Goal: Transaction & Acquisition: Subscribe to service/newsletter

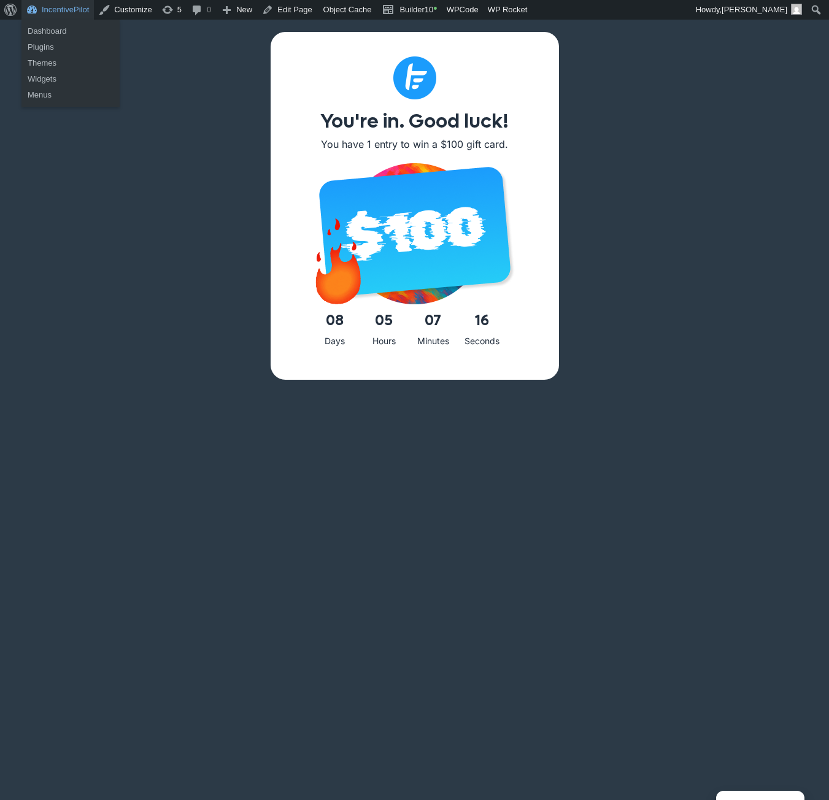
click at [55, 17] on link "IncentivePilot" at bounding box center [57, 10] width 72 height 20
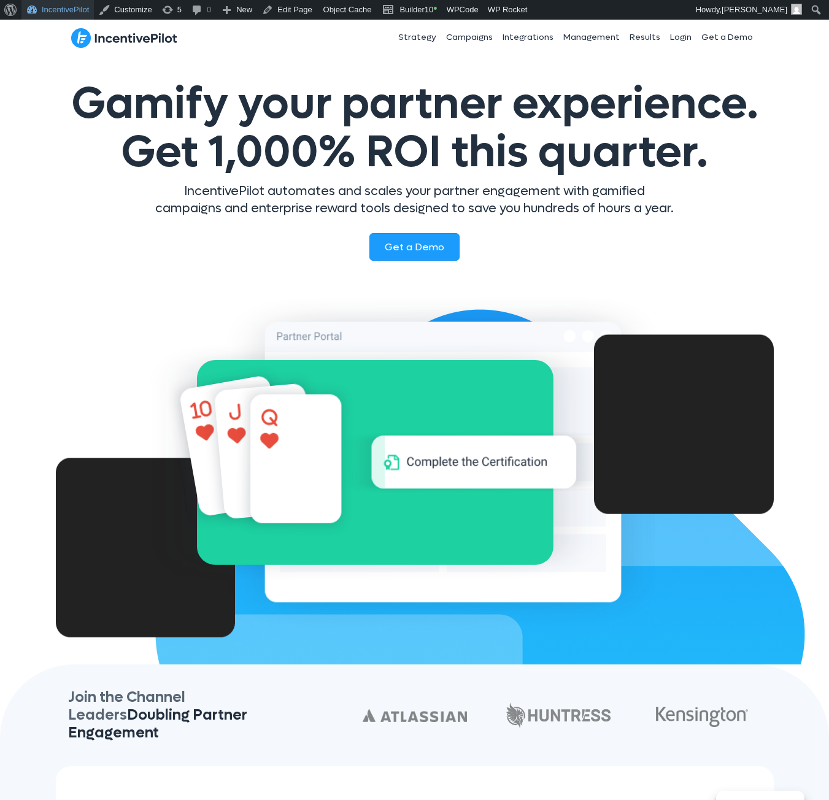
click at [57, 7] on link "IncentivePilot" at bounding box center [57, 10] width 72 height 20
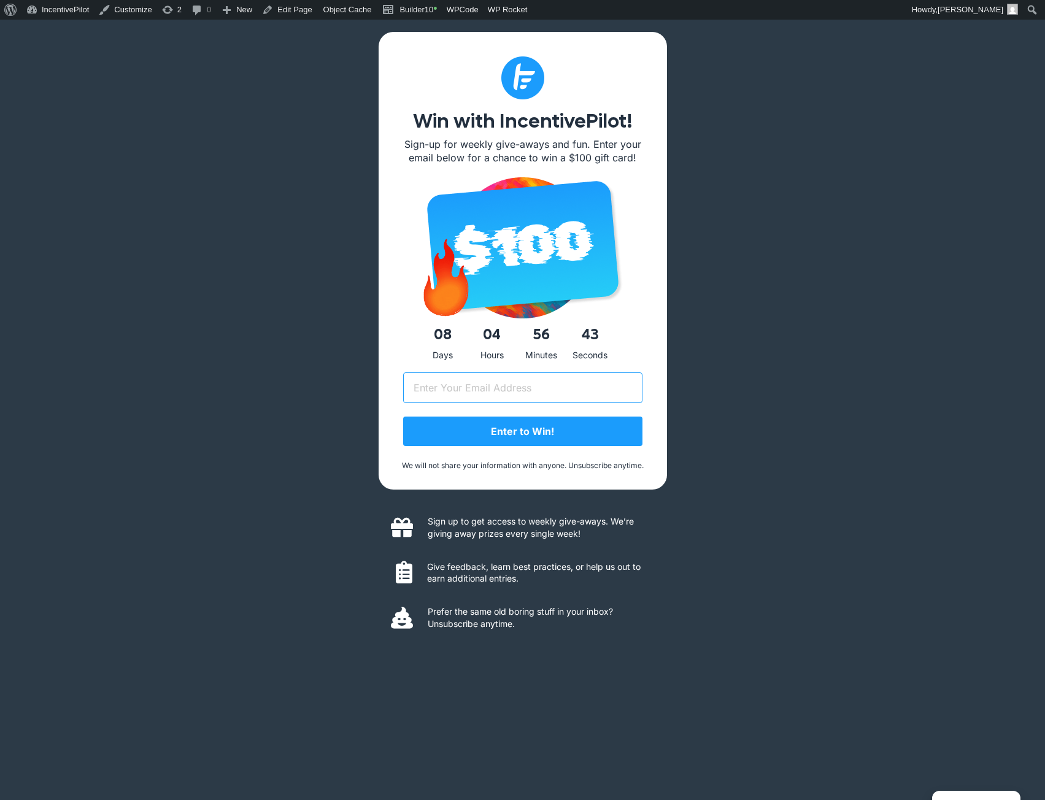
click at [496, 389] on input "Email (Required)" at bounding box center [522, 387] width 239 height 31
type input "[EMAIL_ADDRESS][DOMAIN_NAME]"
click at [403, 417] on input "Enter to Win!" at bounding box center [522, 431] width 239 height 29
click at [487, 393] on input "Email (Required)" at bounding box center [522, 387] width 239 height 31
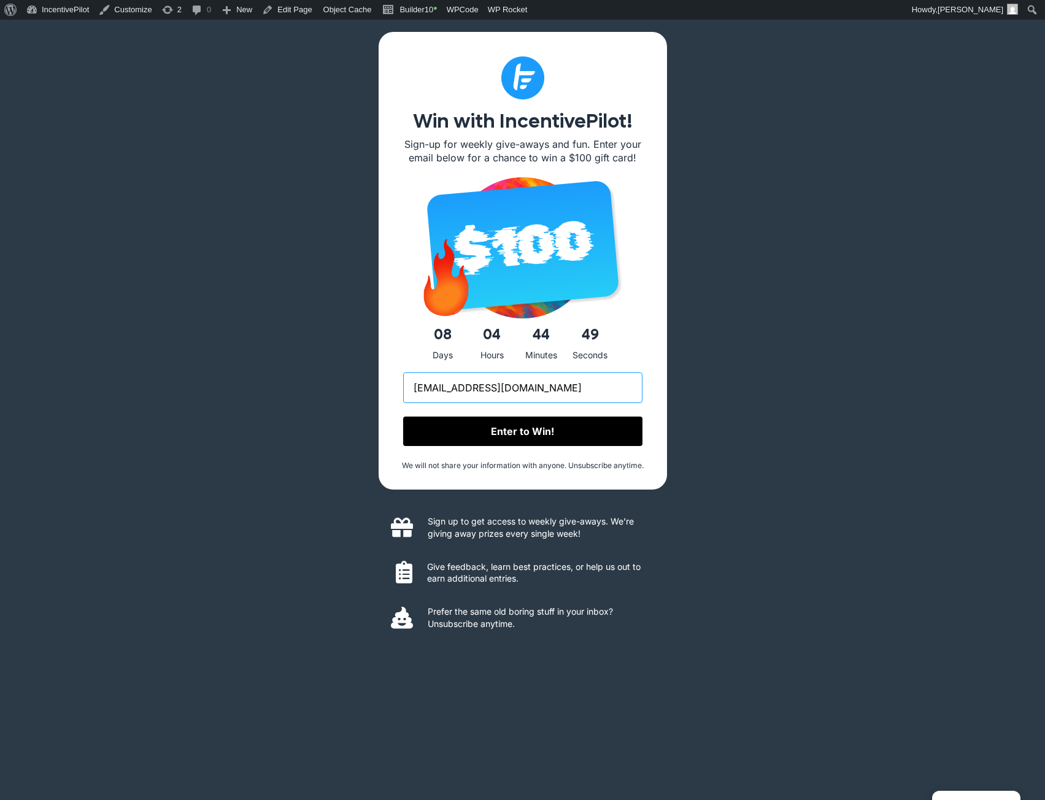
type input "royphelps+new@gmail.com"
click at [550, 444] on input "Enter to Win!" at bounding box center [522, 431] width 239 height 29
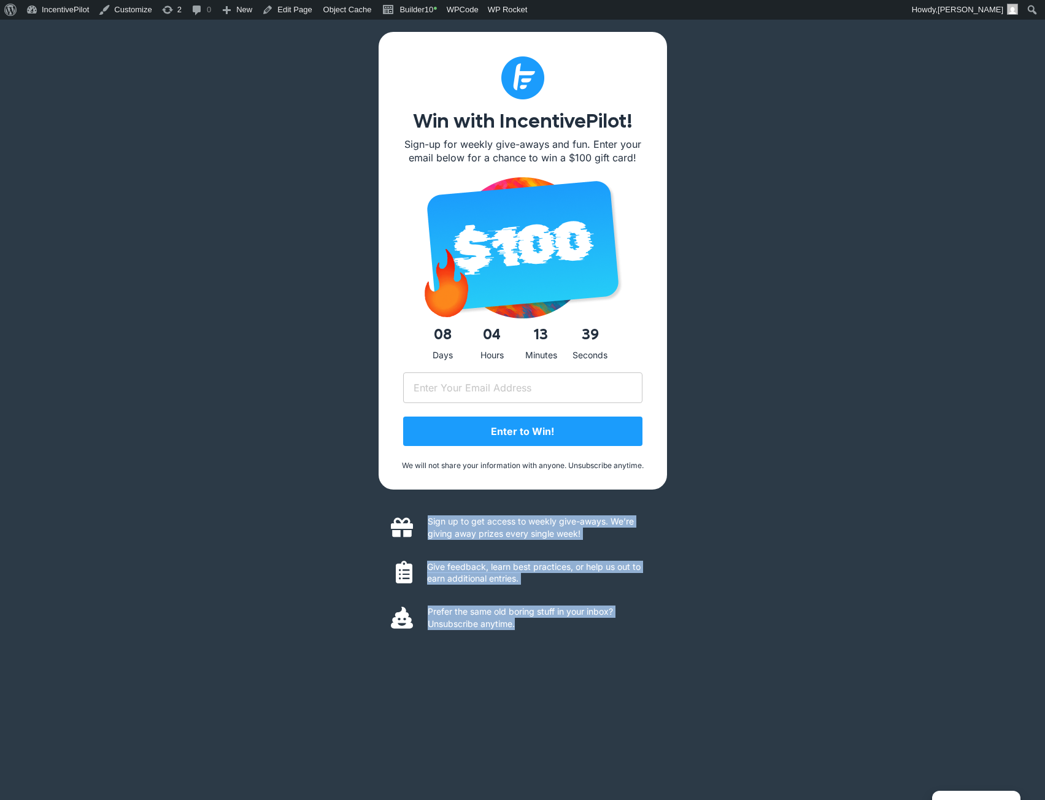
drag, startPoint x: 463, startPoint y: 595, endPoint x: 369, endPoint y: 522, distance: 118.5
click at [369, 522] on div "Win with IncentivePilot! Sign-up for weekly give-aways and fun. Enter your emai…" at bounding box center [522, 420] width 1045 height 800
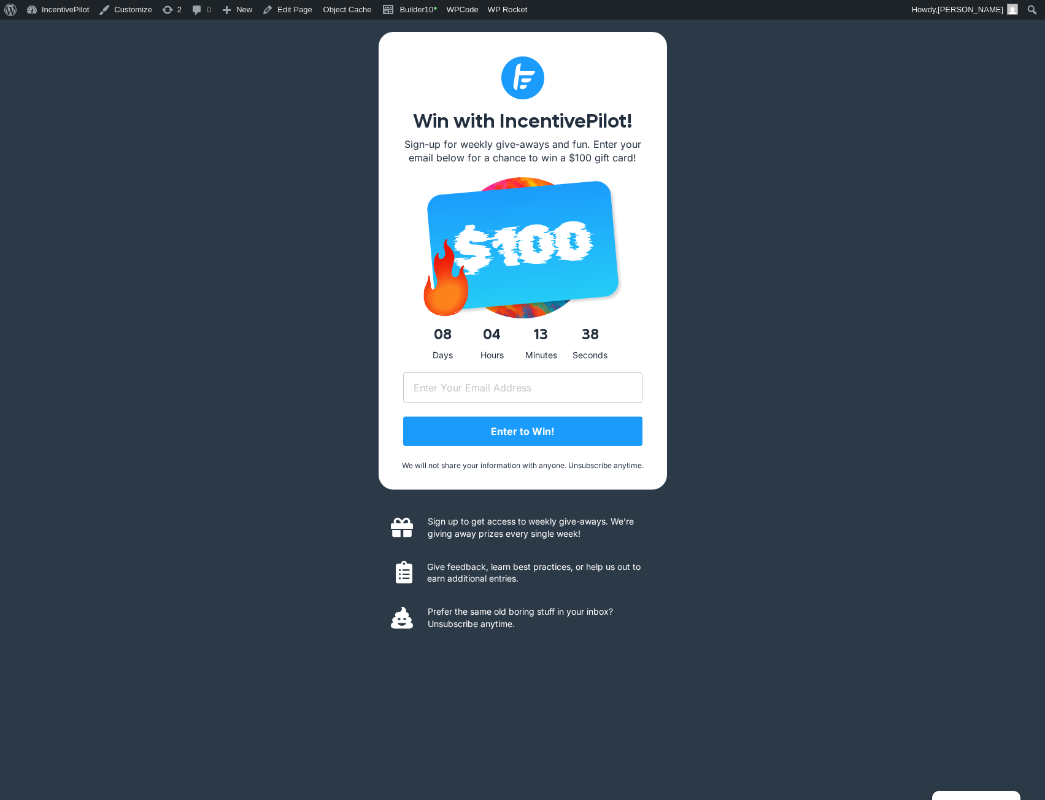
click at [369, 522] on div "Win with IncentivePilot! Sign-up for weekly give-aways and fun. Enter your emai…" at bounding box center [522, 420] width 1045 height 800
click at [508, 387] on input "Email (Required)" at bounding box center [522, 387] width 239 height 31
click at [758, 330] on div "Win with IncentivePilot! Sign-up for weekly give-aways and fun. Enter your emai…" at bounding box center [522, 420] width 1045 height 800
drag, startPoint x: 544, startPoint y: 387, endPoint x: 544, endPoint y: 396, distance: 9.2
click at [544, 396] on input "Email (Required)" at bounding box center [522, 387] width 239 height 31
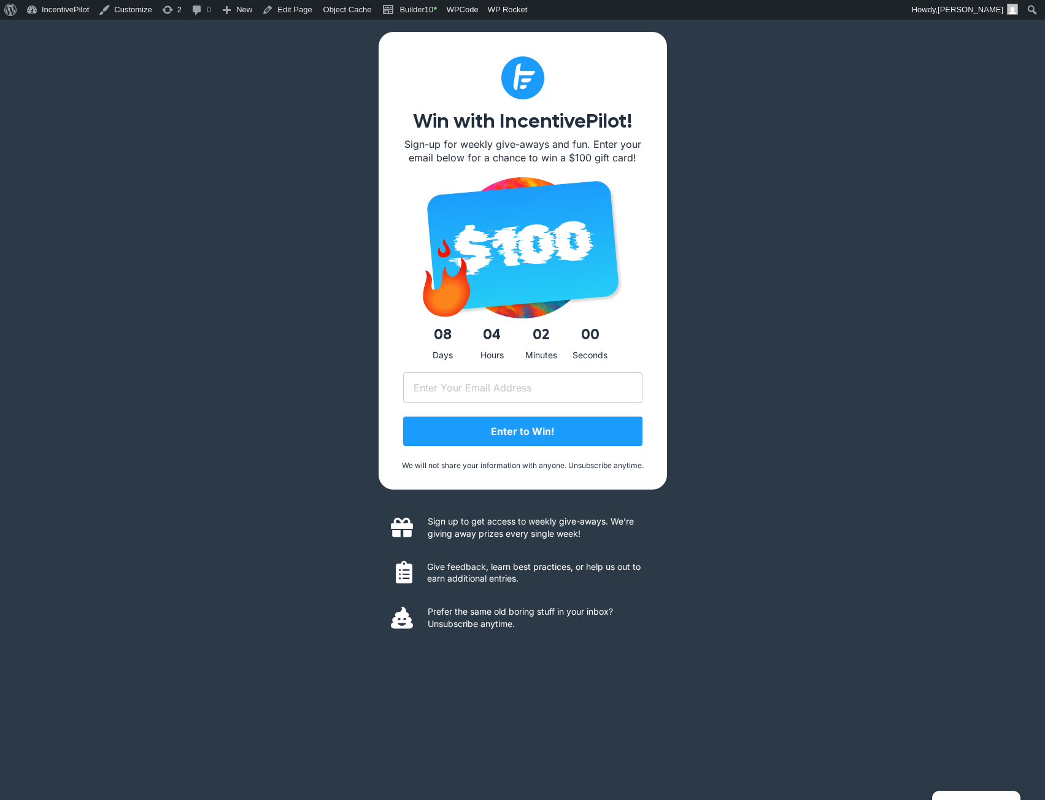
click at [701, 376] on div "Win with IncentivePilot! Sign-up for weekly give-aways and fun. Enter your emai…" at bounding box center [522, 420] width 1045 height 800
click at [393, 11] on link "Builder10 •" at bounding box center [409, 10] width 64 height 20
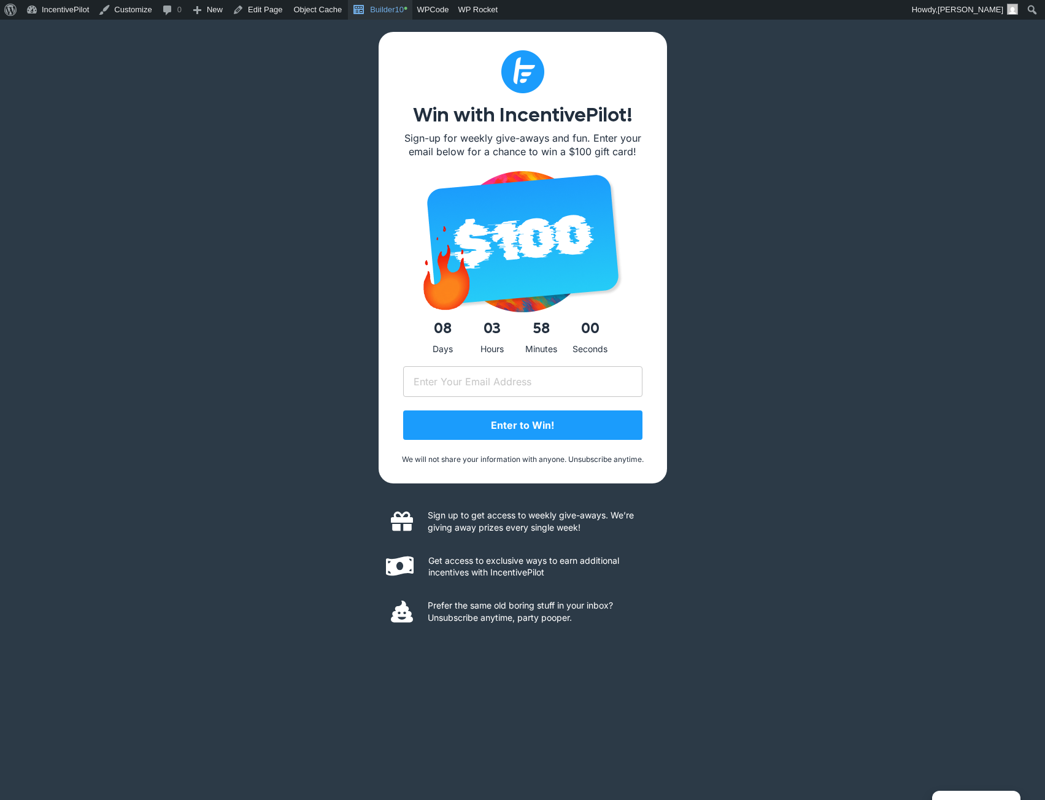
click at [396, 4] on link "Builder10 •" at bounding box center [380, 10] width 64 height 20
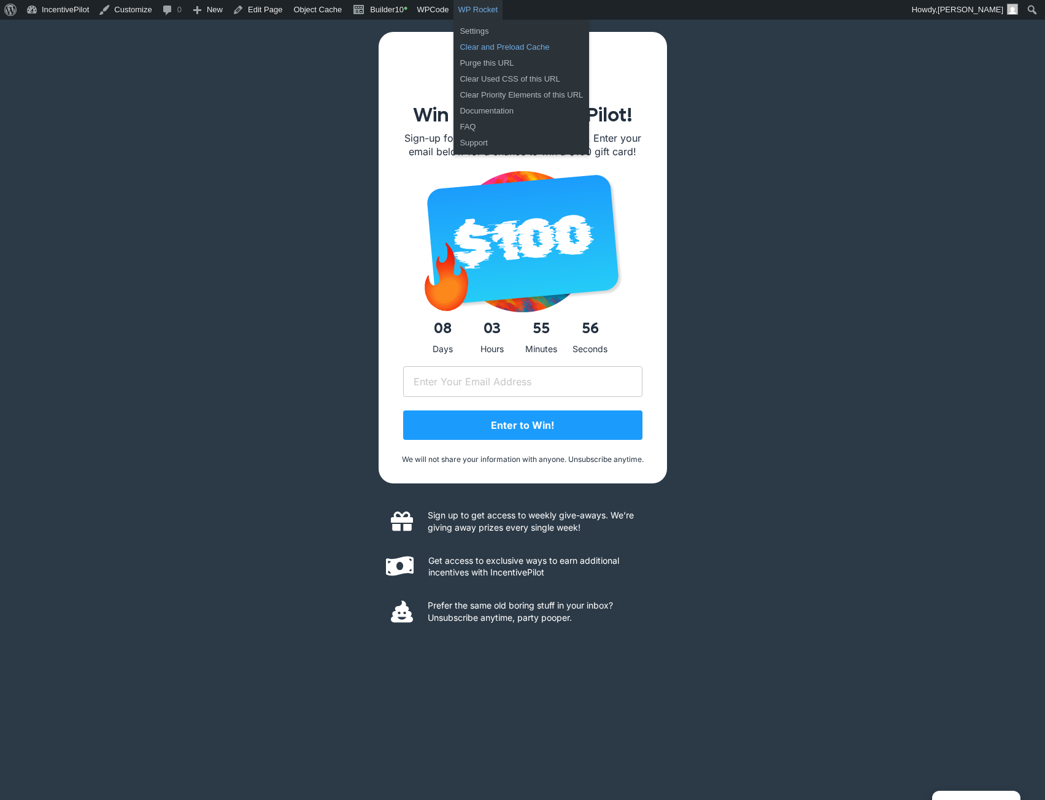
click at [479, 44] on link "Clear and Preload Cache" at bounding box center [521, 47] width 136 height 16
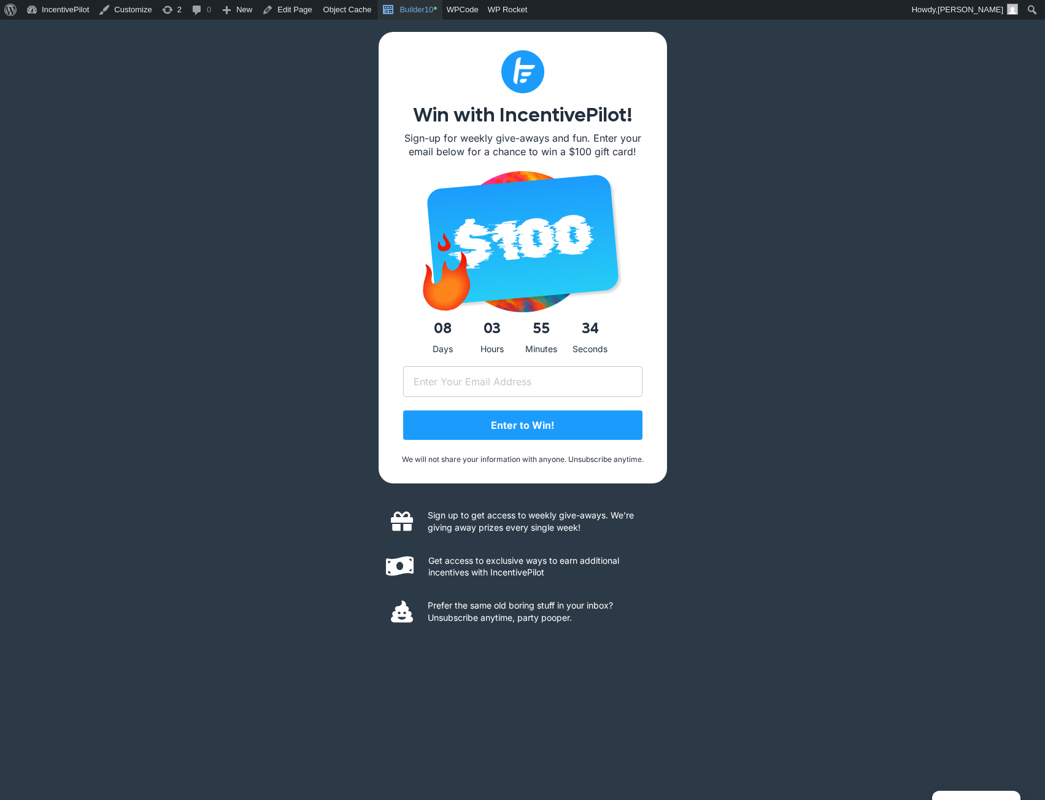
click at [396, 9] on link "Builder10 •" at bounding box center [409, 10] width 64 height 20
click at [377, 17] on link "Builder10 •" at bounding box center [380, 10] width 64 height 20
click at [371, 15] on link "Builder10 •" at bounding box center [380, 10] width 64 height 20
click at [379, 11] on link "Builder10 •" at bounding box center [380, 10] width 64 height 20
click at [371, 17] on link "Builder10 •" at bounding box center [380, 10] width 64 height 20
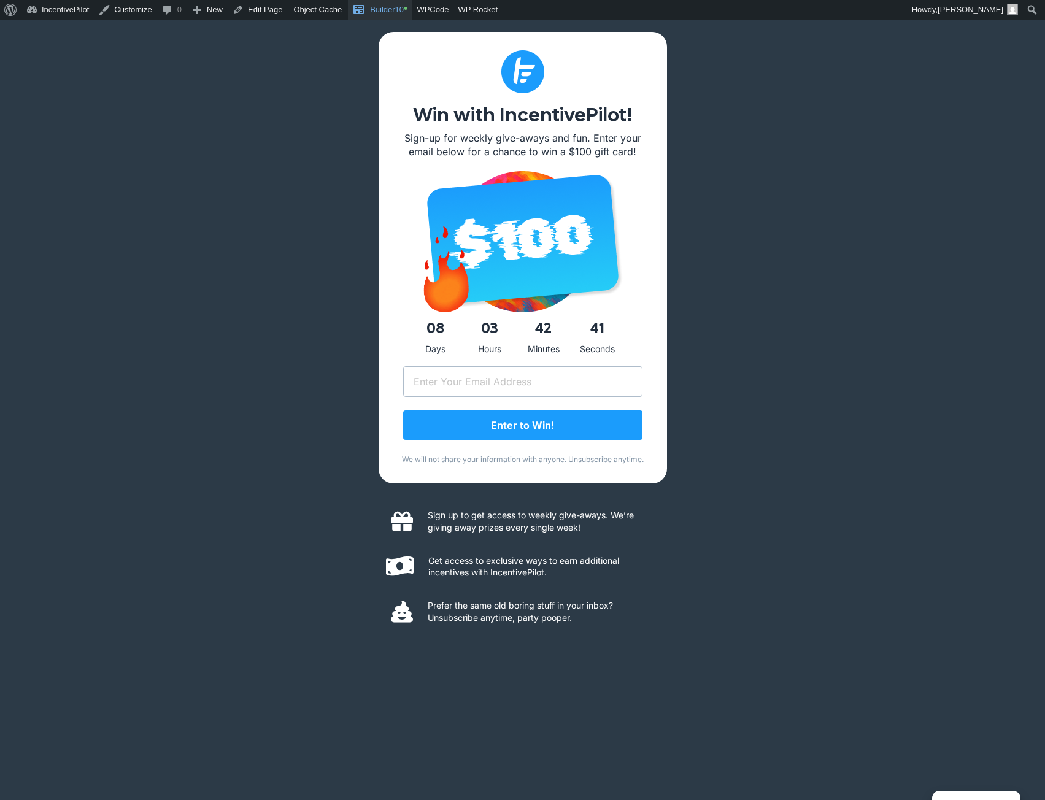
click at [374, 16] on link "Builder10 •" at bounding box center [380, 10] width 64 height 20
click at [377, 17] on link "Builder10 •" at bounding box center [380, 10] width 64 height 20
click at [352, 14] on span "Toolbar" at bounding box center [359, 8] width 14 height 17
click at [382, 11] on link "Builder10 •" at bounding box center [380, 10] width 64 height 20
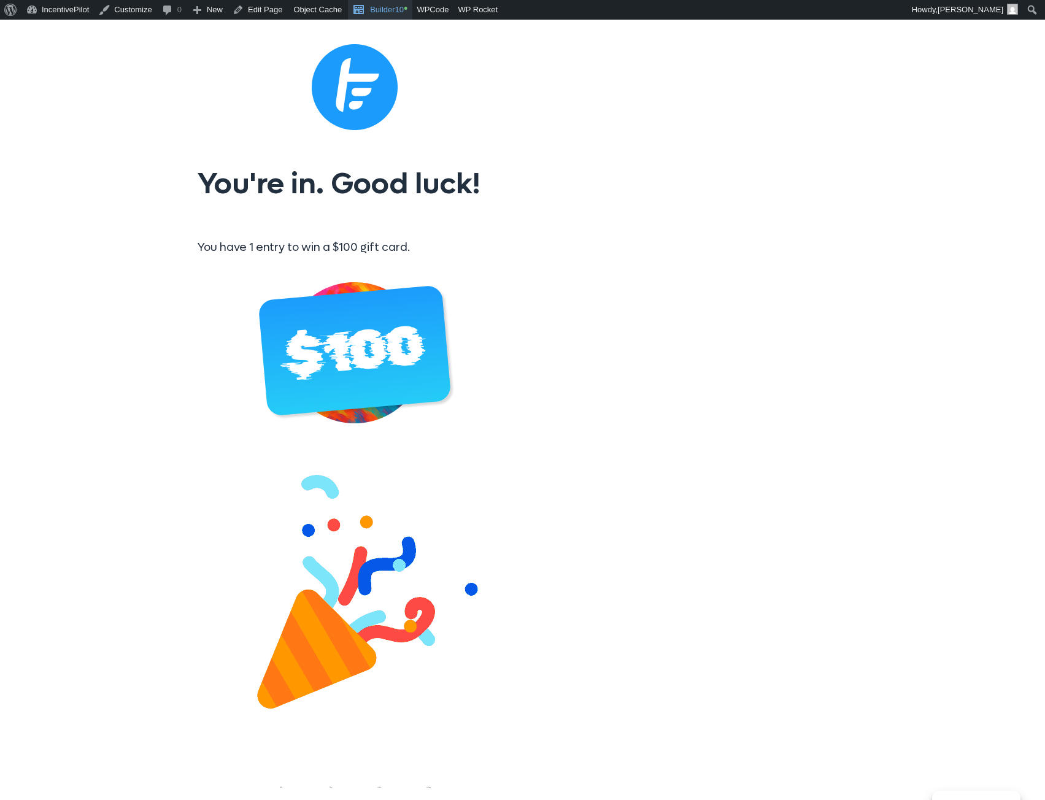
click at [396, 7] on link "Builder10 •" at bounding box center [380, 10] width 64 height 20
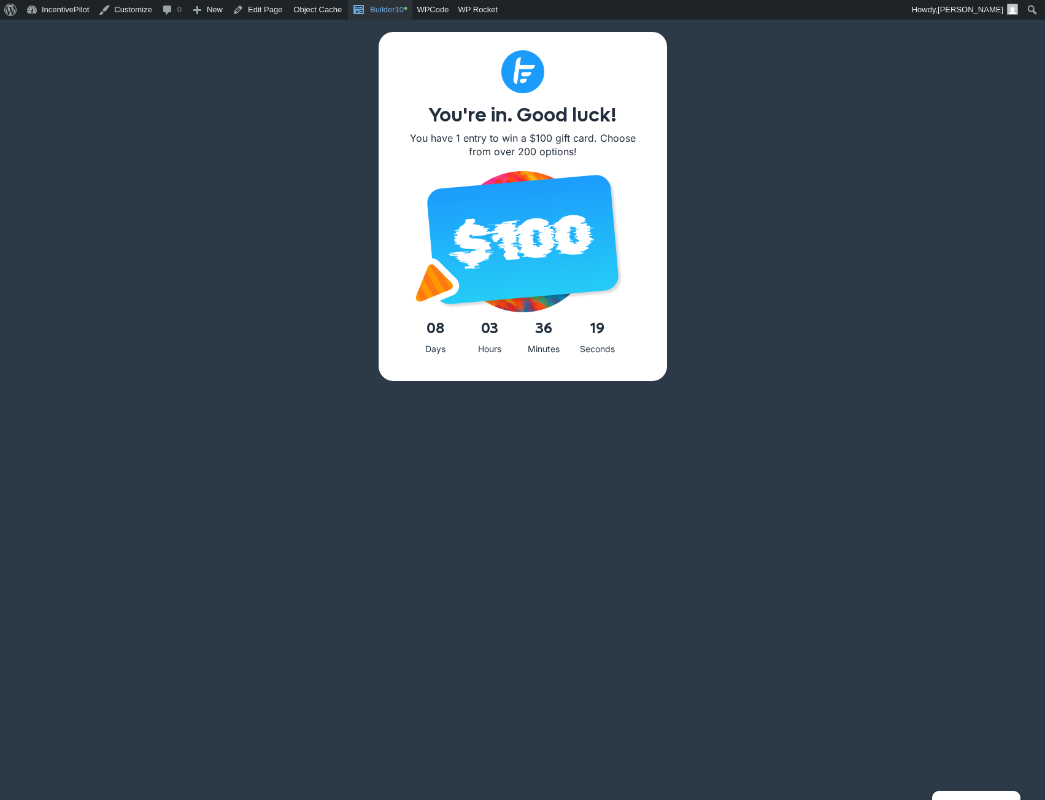
click at [382, 10] on link "Builder10 •" at bounding box center [380, 10] width 64 height 20
click at [378, 9] on link "Builder10 •" at bounding box center [380, 10] width 64 height 20
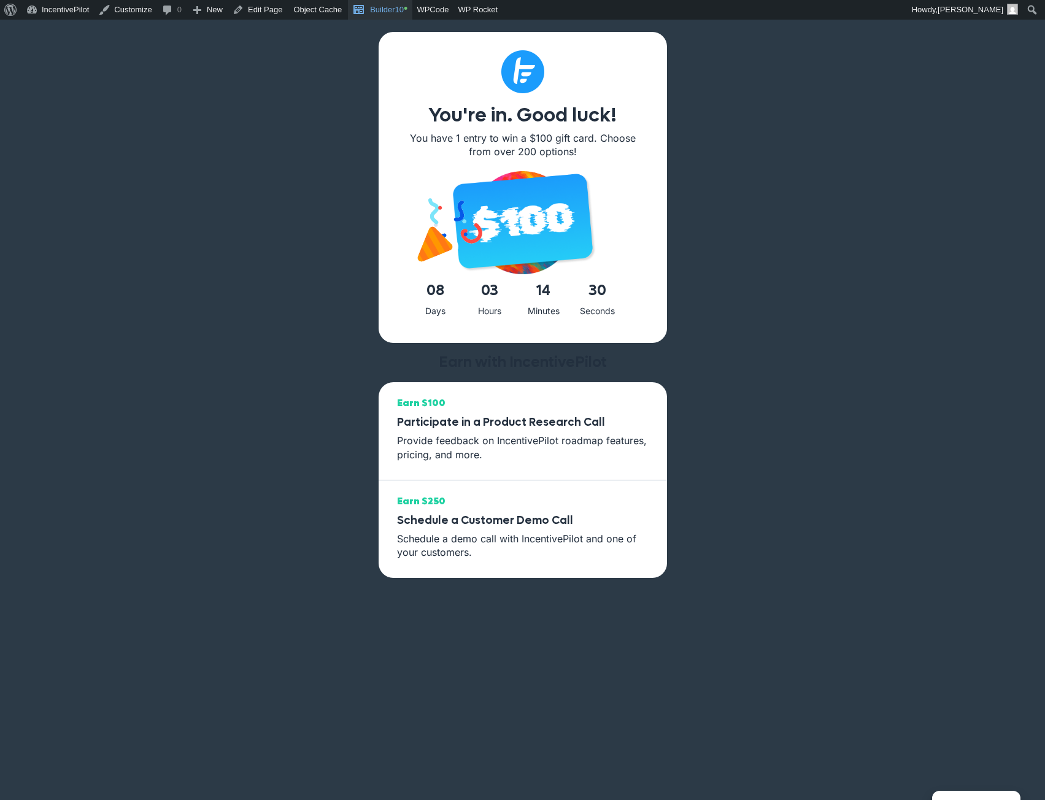
click at [368, 12] on link "Builder10 •" at bounding box center [380, 10] width 64 height 20
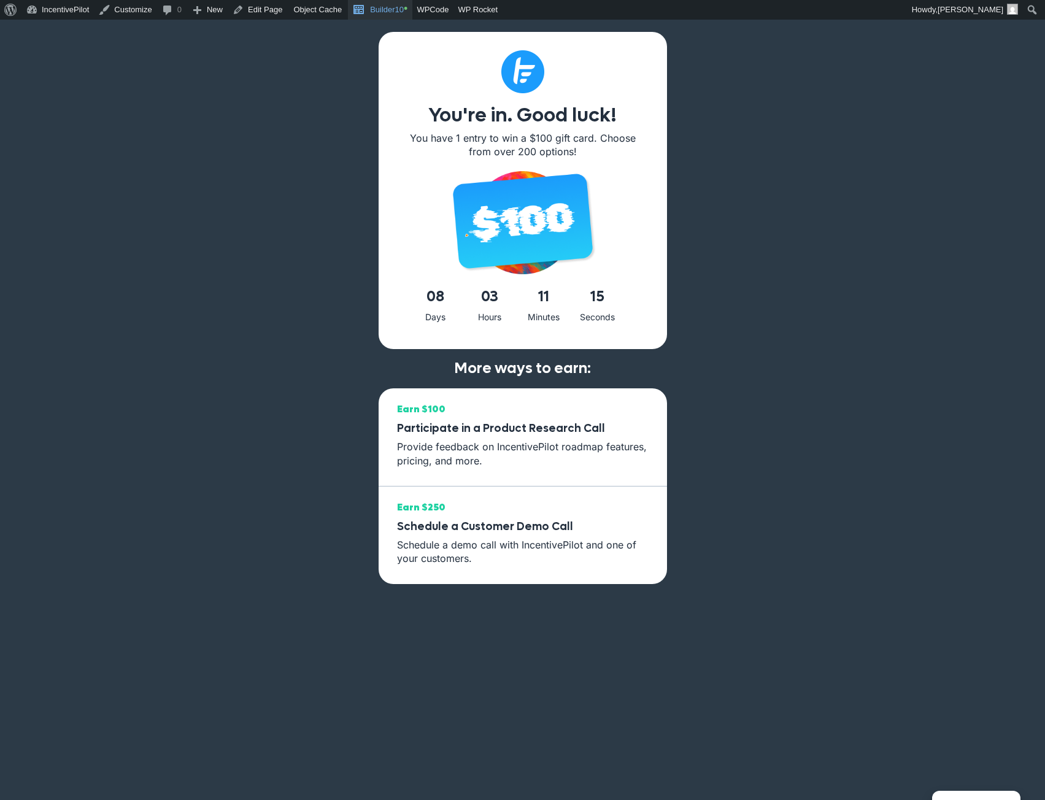
click at [370, 10] on link "Builder10 •" at bounding box center [380, 10] width 64 height 20
click at [390, 10] on link "Builder10 •" at bounding box center [380, 10] width 64 height 20
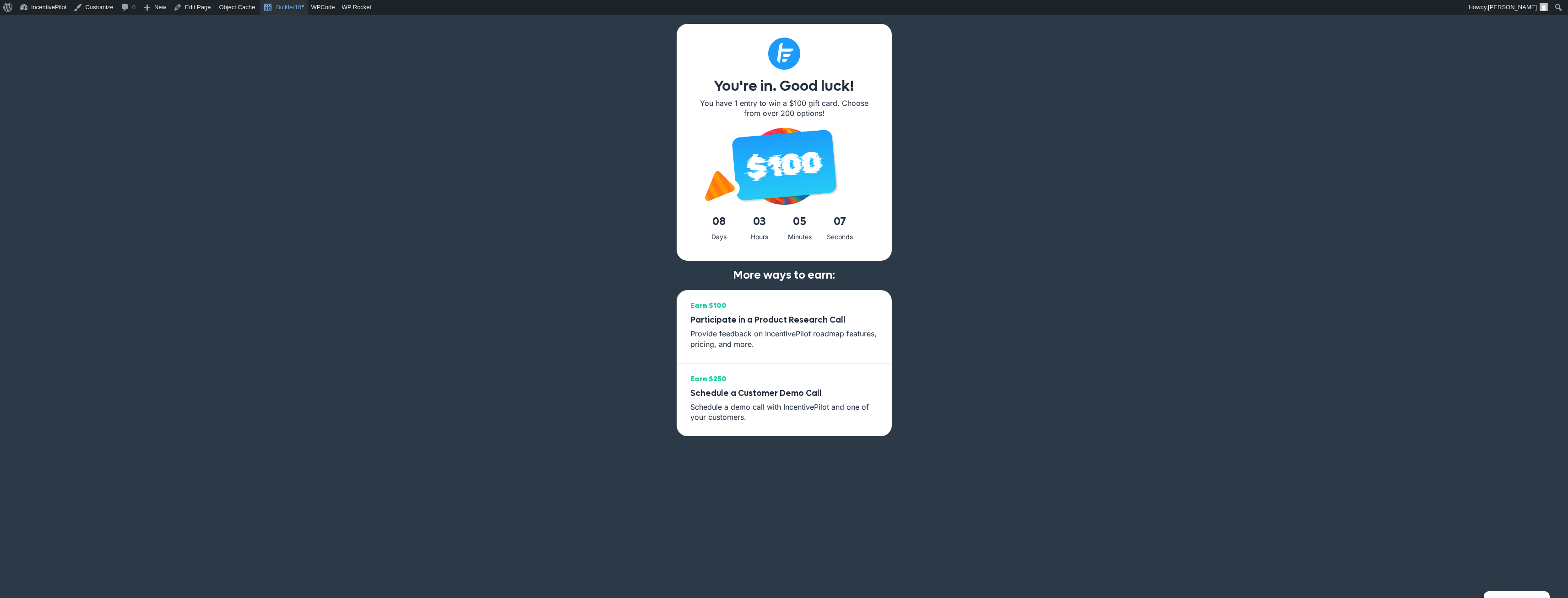
click at [222, 6] on link "Builder10 •" at bounding box center [283, 7] width 48 height 15
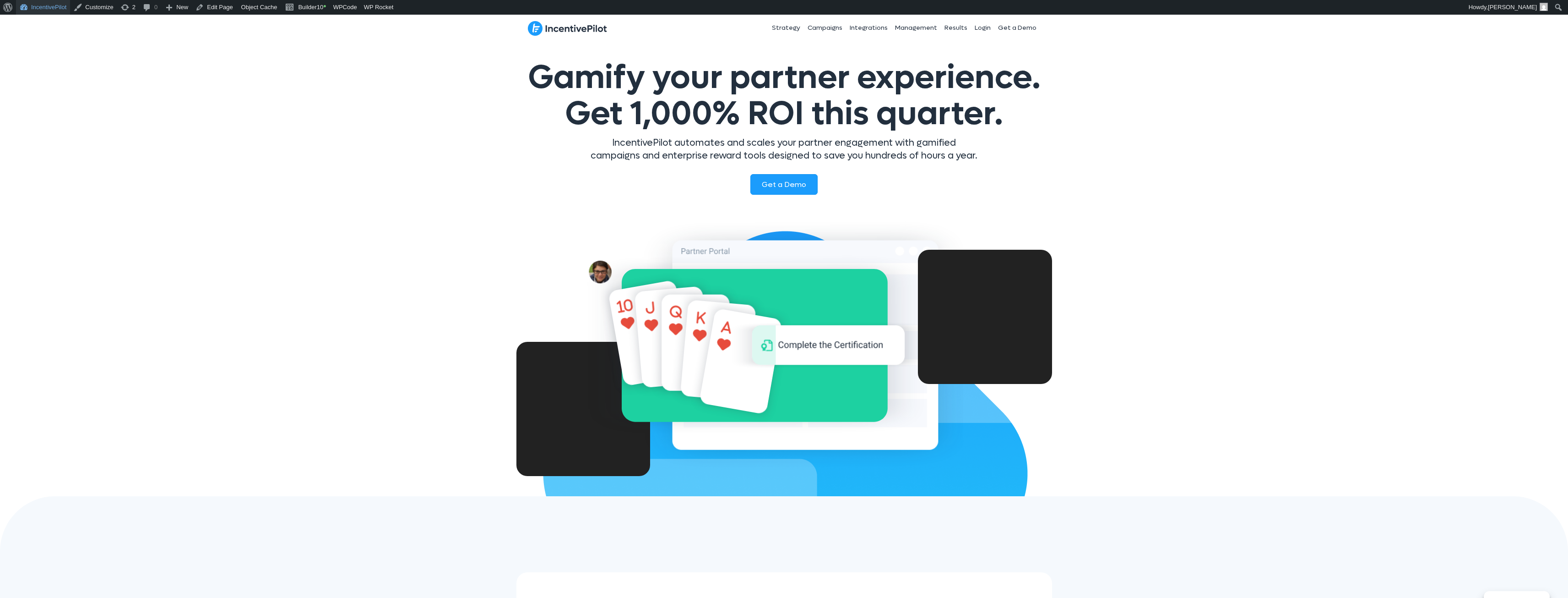
click at [48, 8] on link "IncentivePilot" at bounding box center [43, 7] width 54 height 15
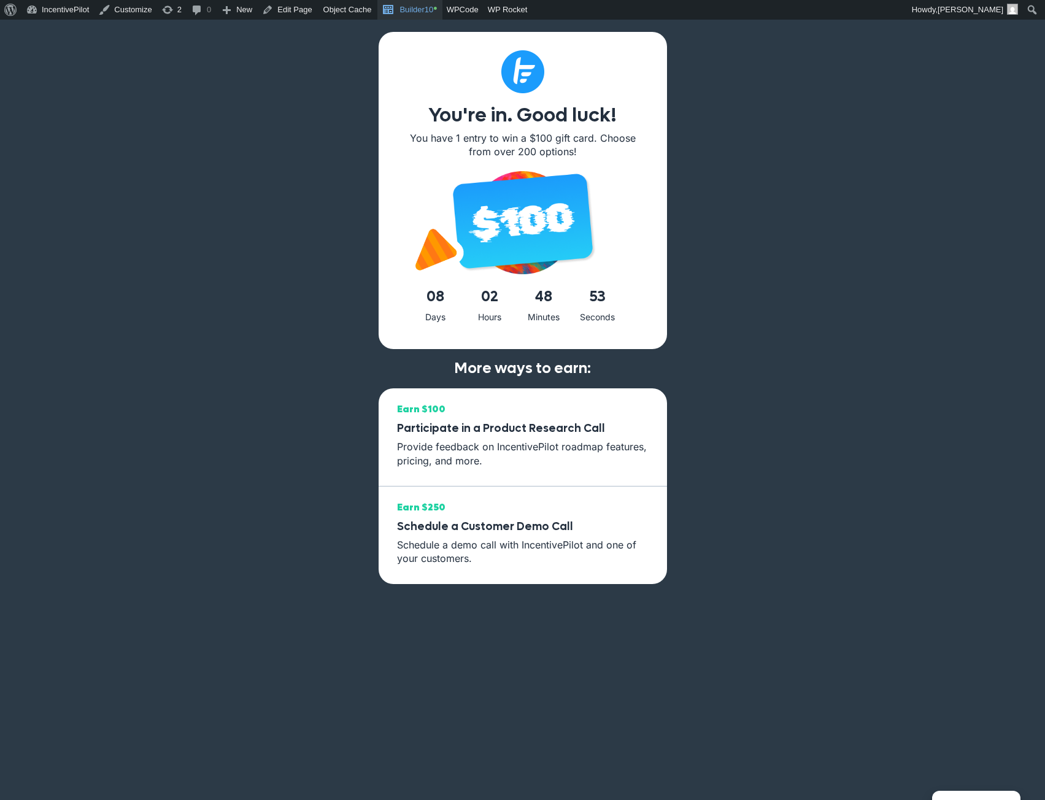
click at [398, 12] on link "Builder10 •" at bounding box center [409, 10] width 64 height 20
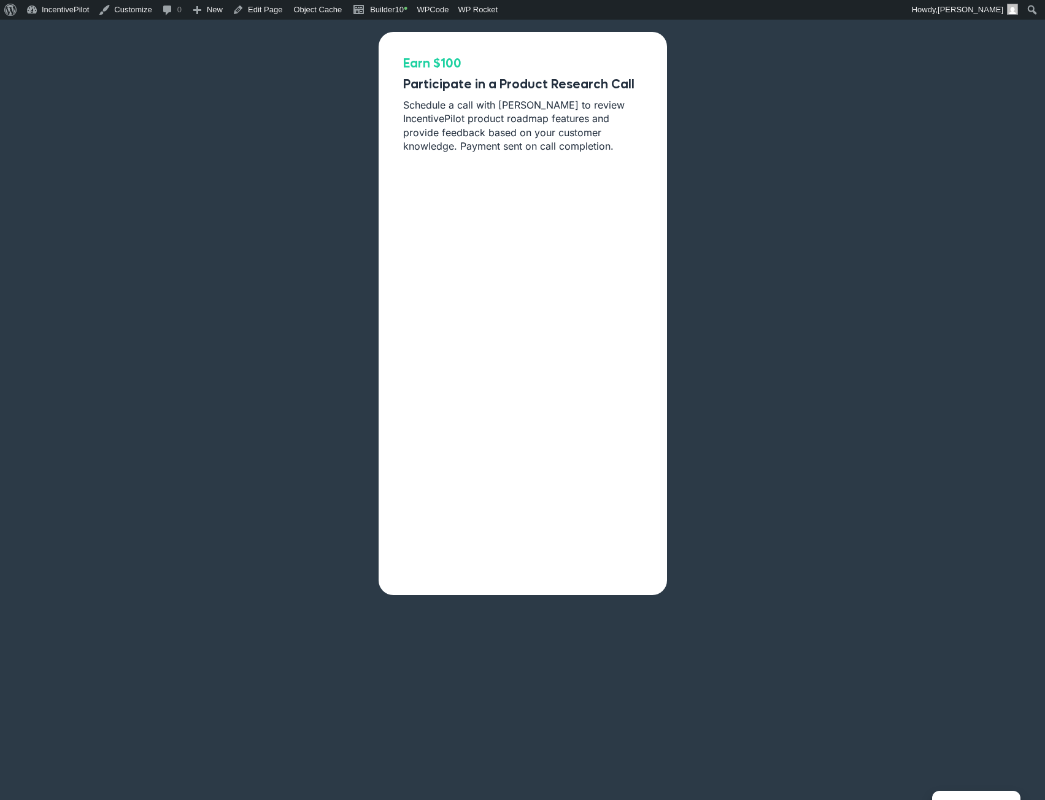
click at [250, 96] on div "Earn $100 Participate in a Product Research Call Schedule a call with [PERSON_N…" at bounding box center [522, 420] width 1045 height 800
click at [378, 15] on link "Builder10 •" at bounding box center [380, 10] width 64 height 20
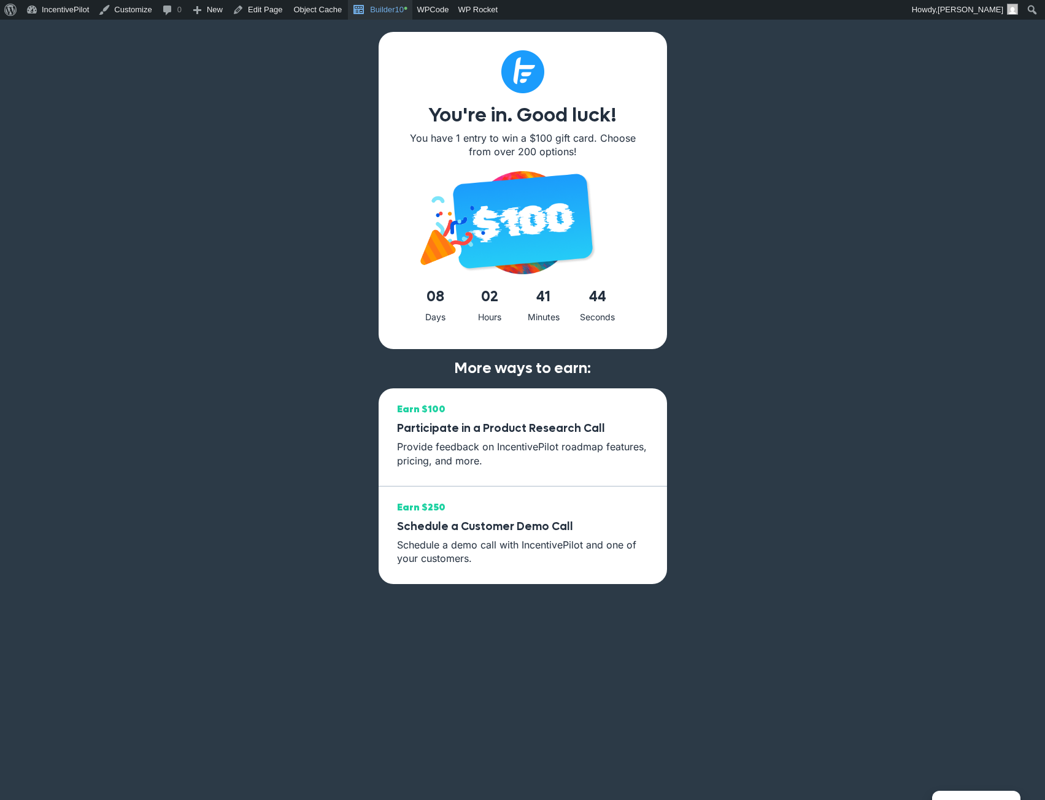
click at [398, 13] on link "Builder10 •" at bounding box center [380, 10] width 64 height 20
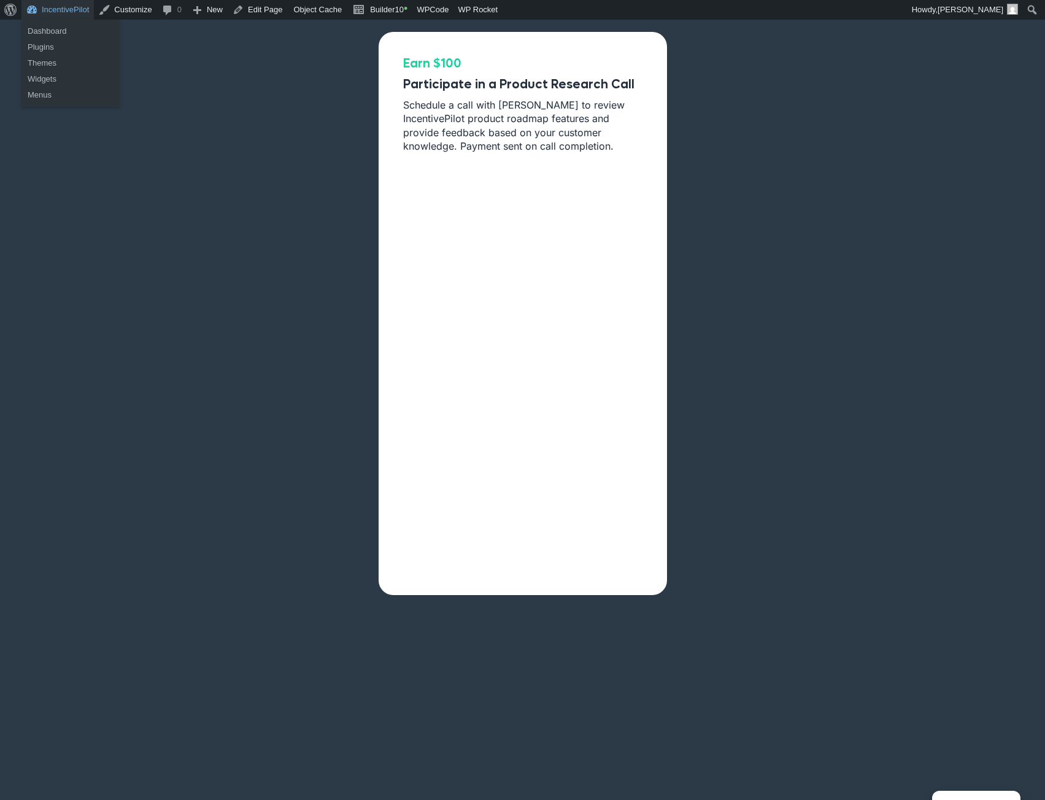
click at [65, 18] on link "IncentivePilot" at bounding box center [57, 10] width 72 height 20
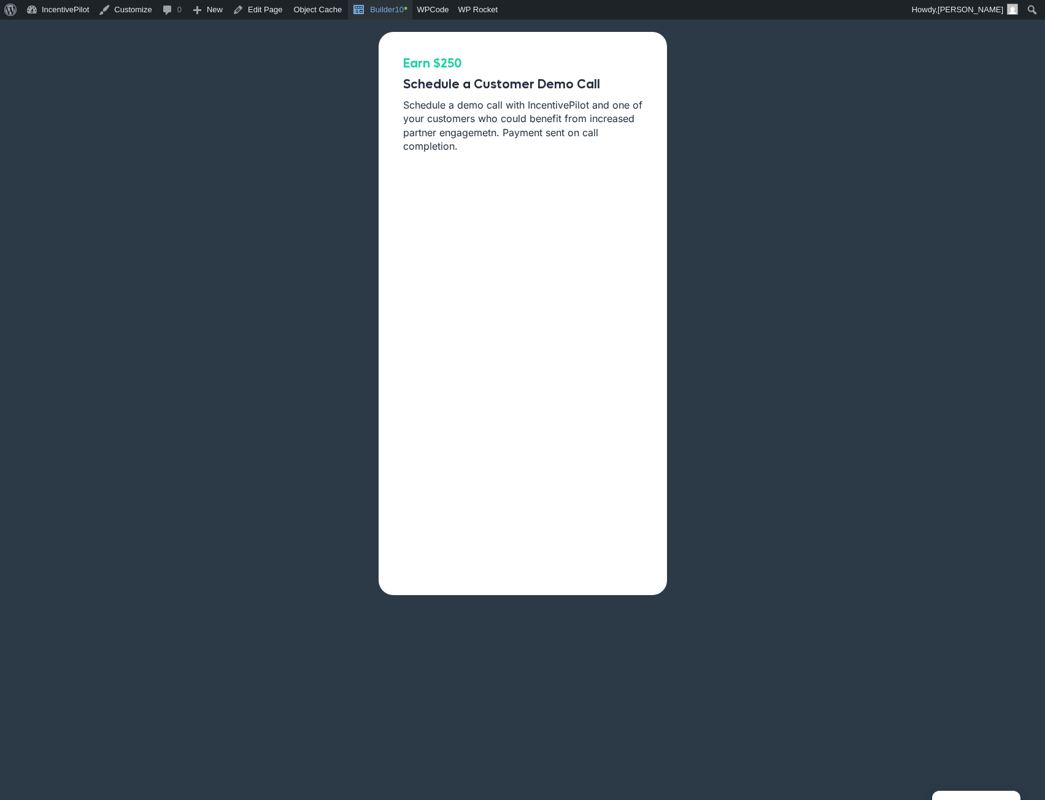
click at [388, 15] on link "Builder10 •" at bounding box center [380, 10] width 64 height 20
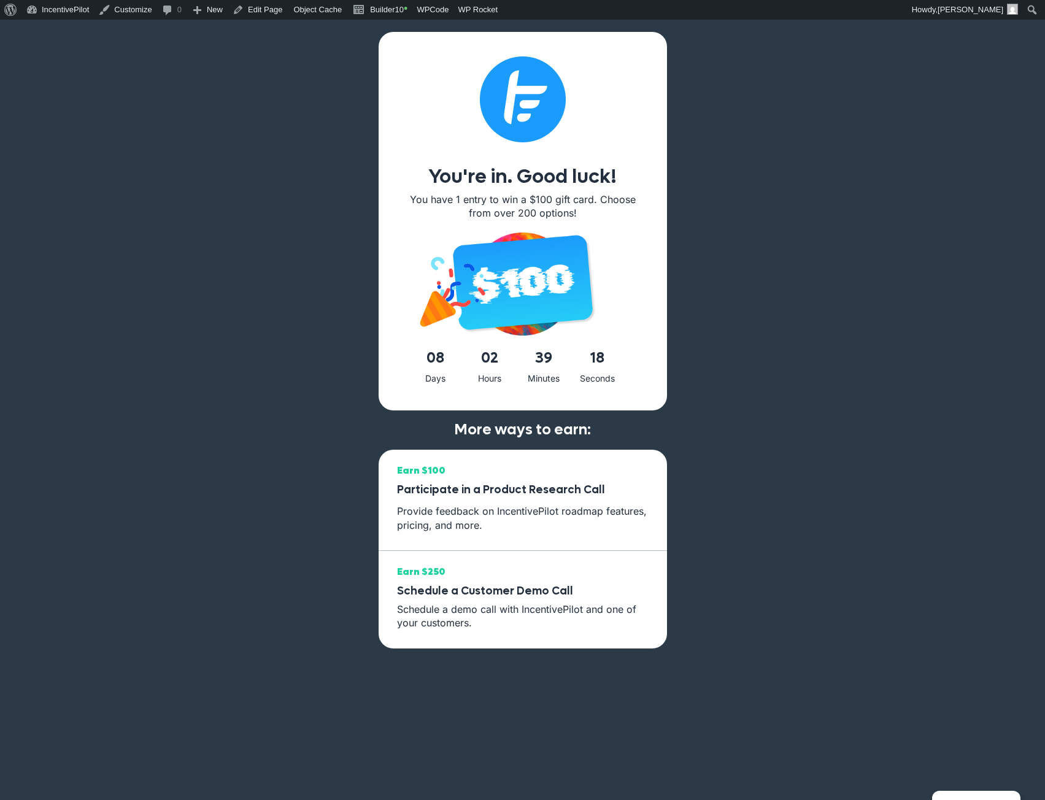
click at [368, 21] on div "You're in. Good luck! You have 1 entry to win a $100 gift card. Choose from ove…" at bounding box center [522, 420] width 1045 height 800
click at [377, 6] on link "Builder10 •" at bounding box center [380, 10] width 64 height 20
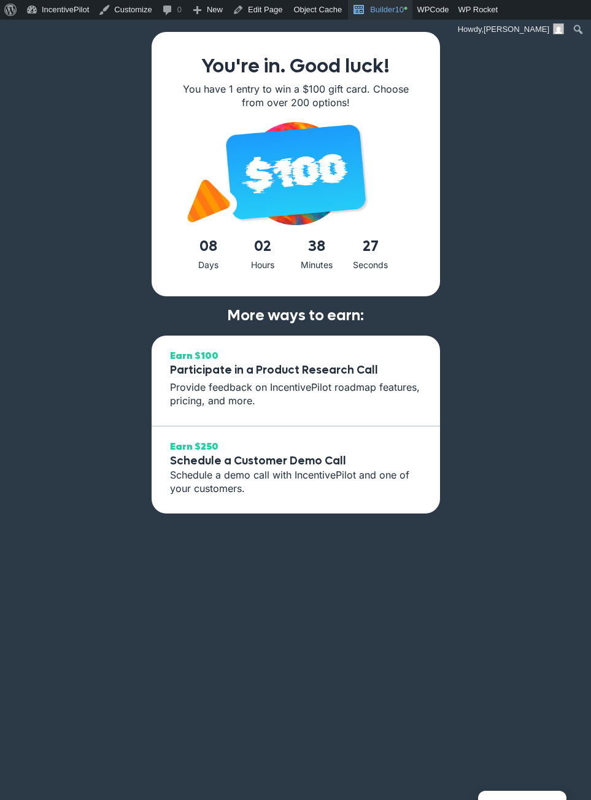
click at [377, 16] on link "Builder10 •" at bounding box center [380, 10] width 64 height 20
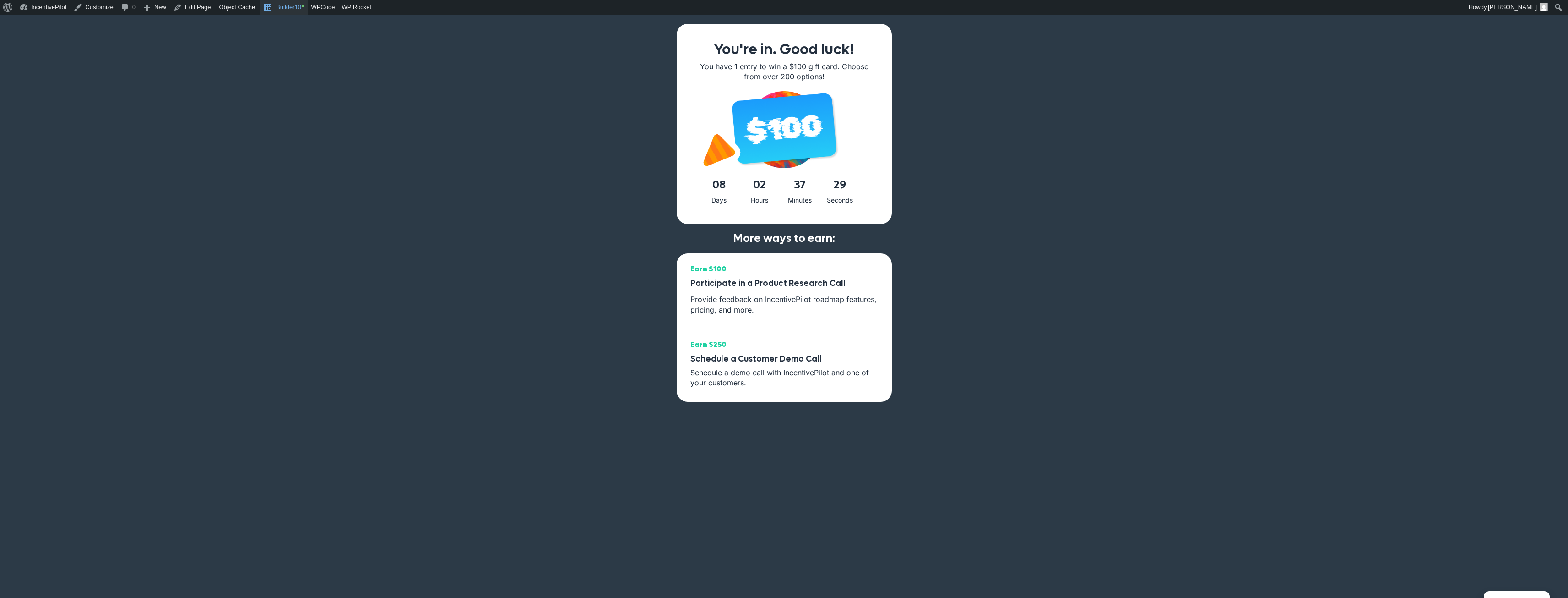
click at [287, 7] on link "Builder10 •" at bounding box center [283, 7] width 48 height 15
click at [286, 3] on link "Builder10 •" at bounding box center [283, 7] width 48 height 15
click at [1183, 279] on div "You're in. Good luck! You have 1 entry to win a $100 gift card. Choose from ove…" at bounding box center [784, 314] width 1568 height 598
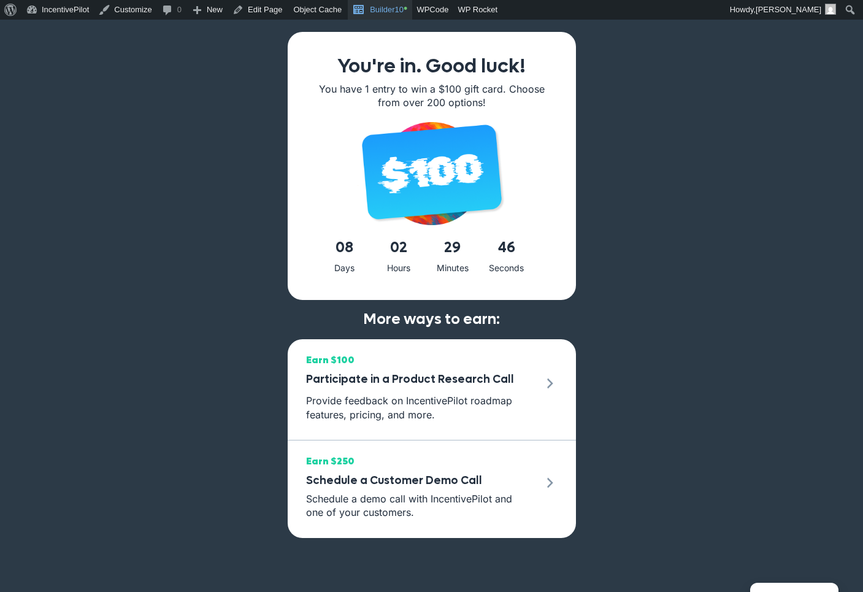
click at [382, 15] on link "Builder10 •" at bounding box center [380, 10] width 64 height 20
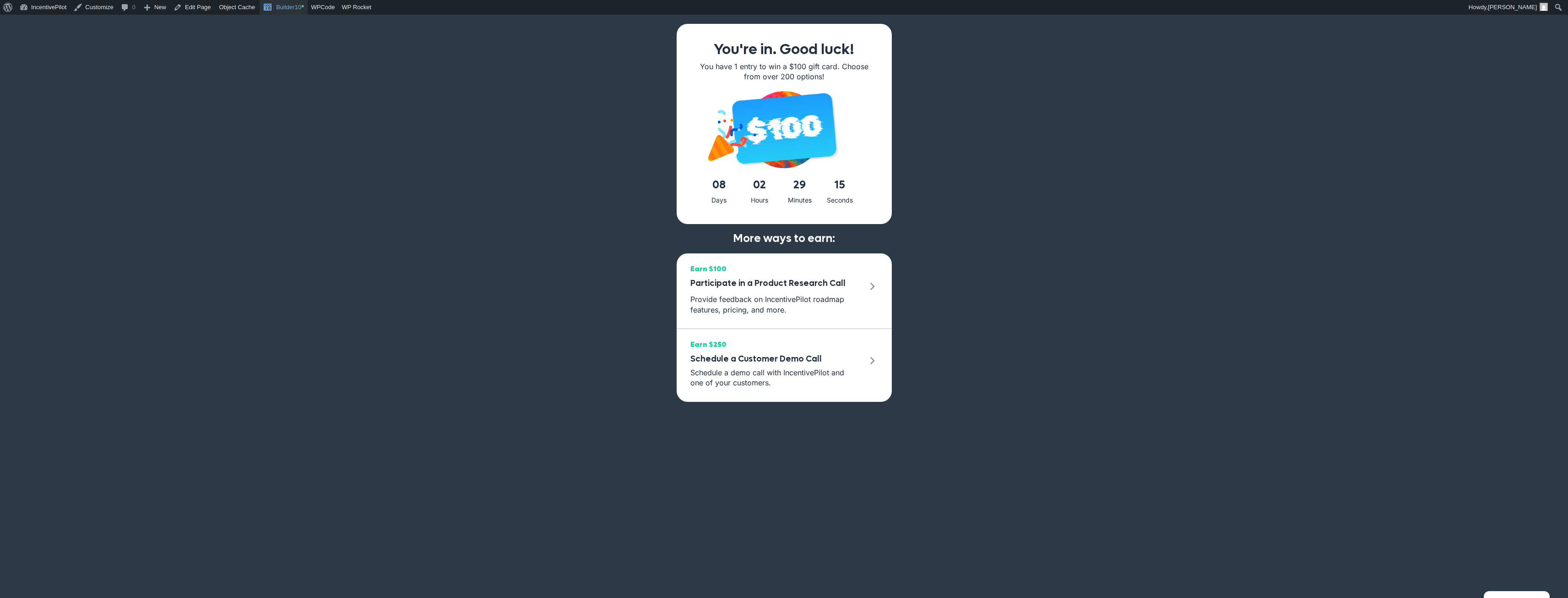
click at [280, 10] on link "Builder10 •" at bounding box center [283, 7] width 48 height 15
click at [284, 5] on link "Builder10 •" at bounding box center [283, 7] width 48 height 15
click at [276, 4] on link "Builder10 •" at bounding box center [283, 7] width 48 height 15
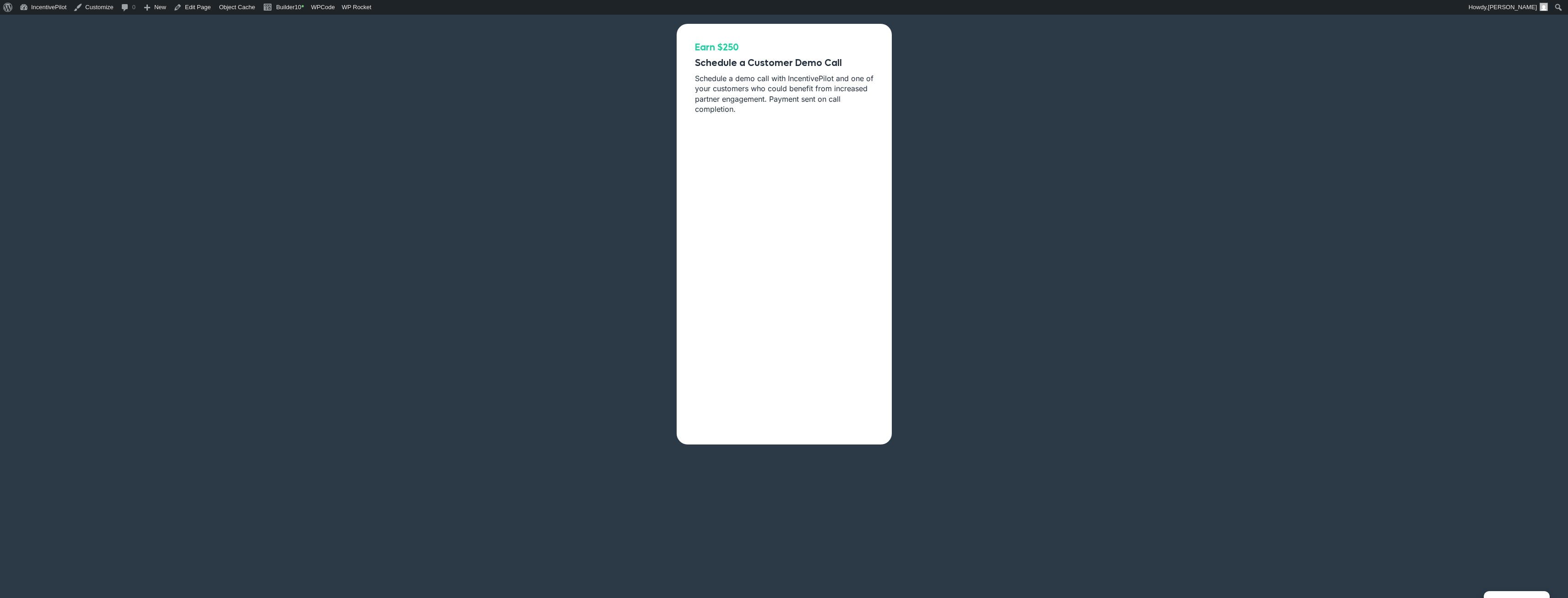
click at [148, 158] on div "Earn $250 Schedule a Customer Demo Call Schedule a demo call with IncentivePilo…" at bounding box center [784, 314] width 1568 height 598
click at [371, 39] on link "Clear and Preload Cache" at bounding box center [389, 35] width 101 height 12
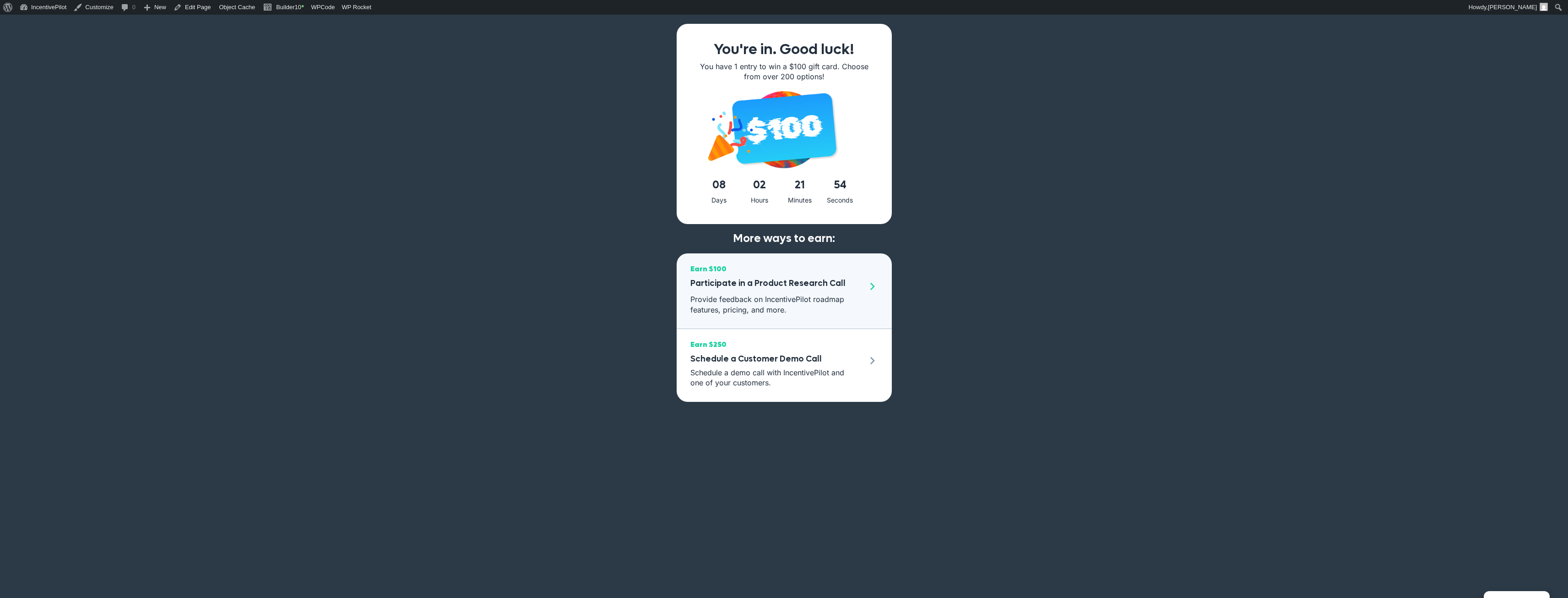
click at [810, 293] on div "Earn $100 Participate in a Product Research Call Provide feedback on IncentiveP…" at bounding box center [776, 289] width 172 height 52
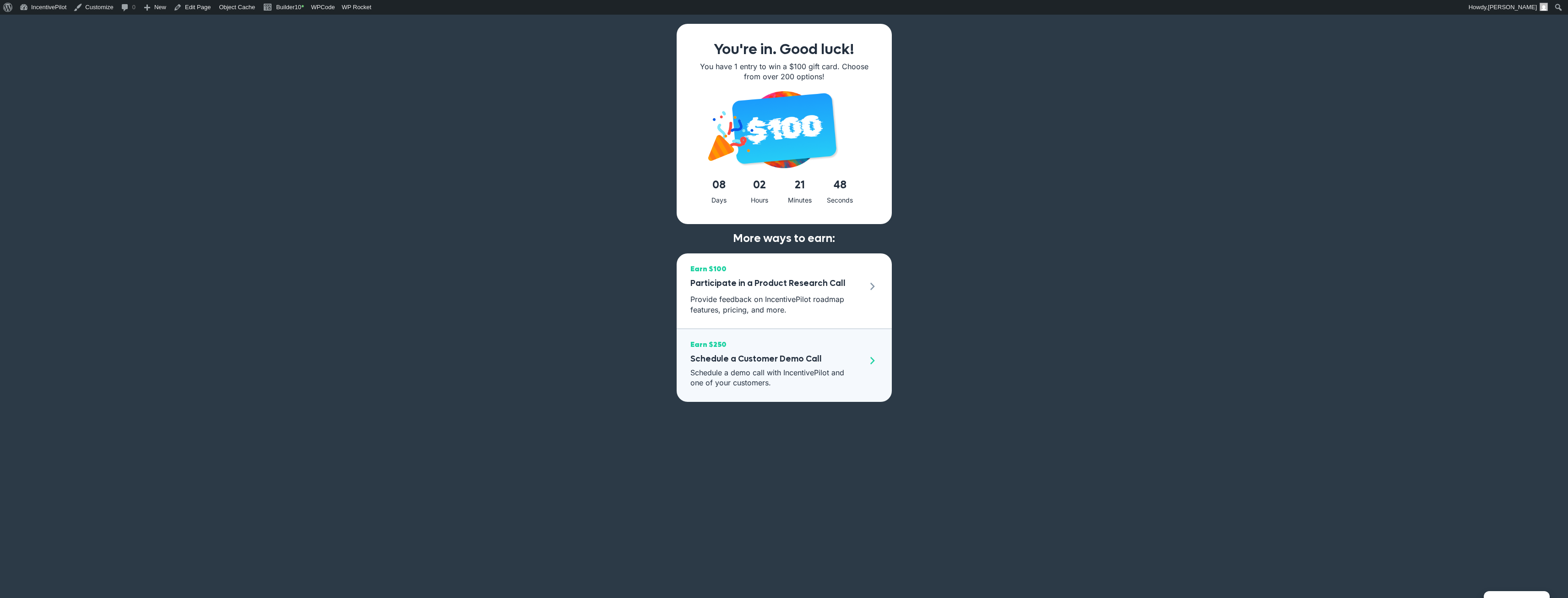
click at [818, 382] on p "Schedule a demo call with IncentivePilot and one of your customers." at bounding box center [774, 378] width 168 height 21
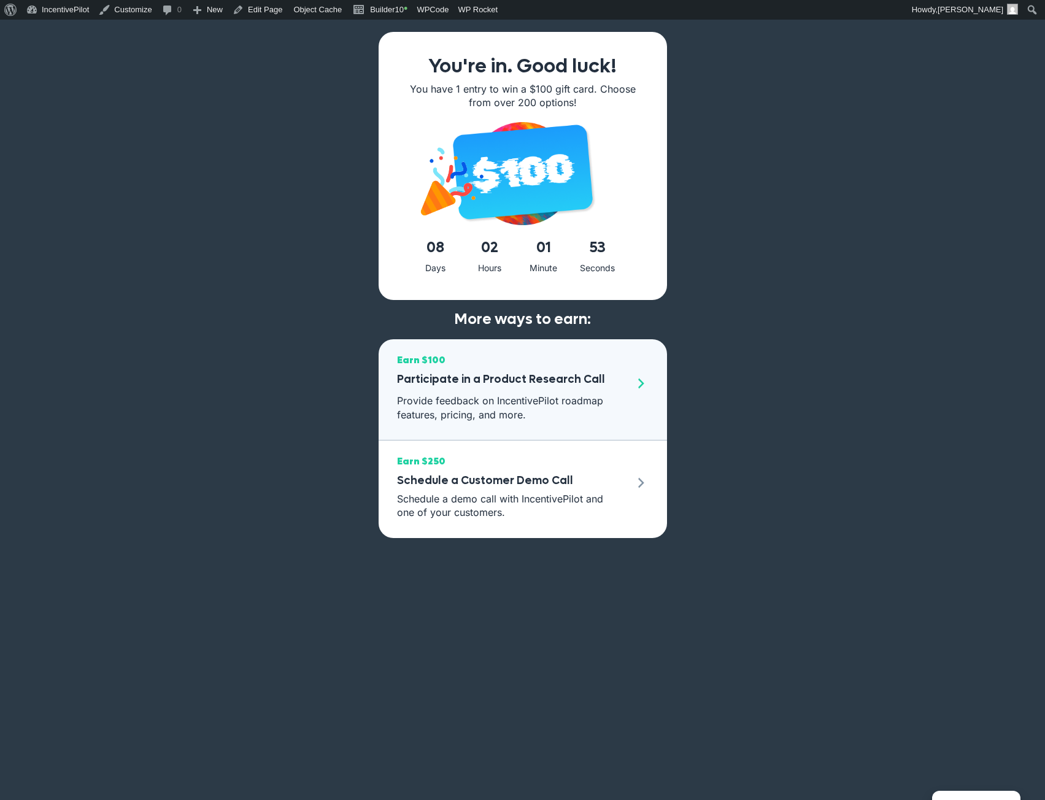
click at [584, 406] on p "Provide feedback on IncentivePilot roadmap features, pricing, and more." at bounding box center [512, 408] width 231 height 28
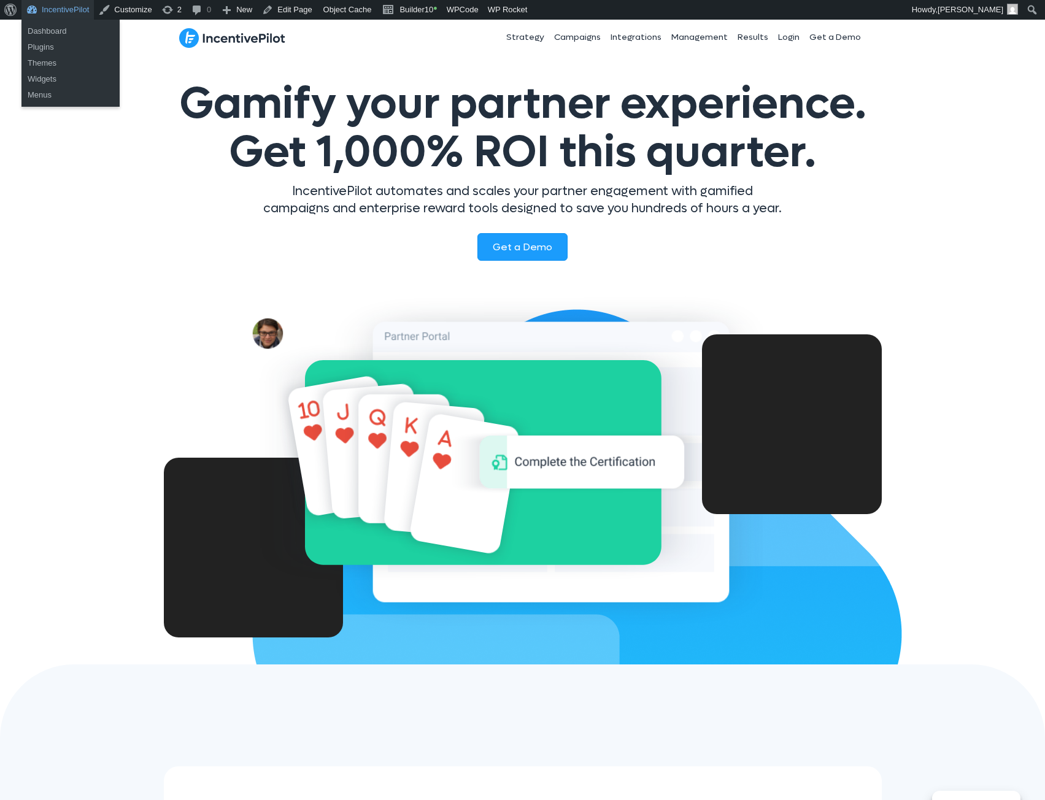
click at [62, 10] on link "IncentivePilot" at bounding box center [57, 10] width 72 height 20
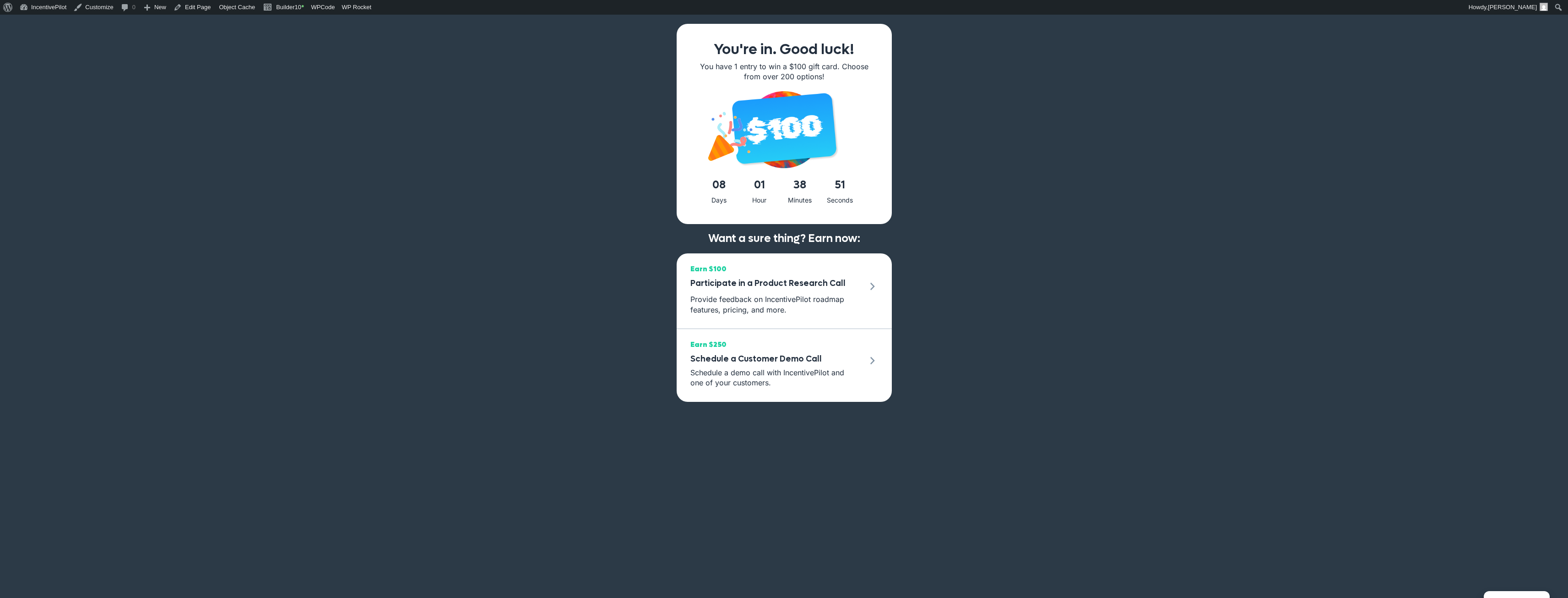
click at [1059, 96] on div "You're in. Good luck! You have 1 entry to win a $100 gift card. Choose from ove…" at bounding box center [784, 314] width 1568 height 598
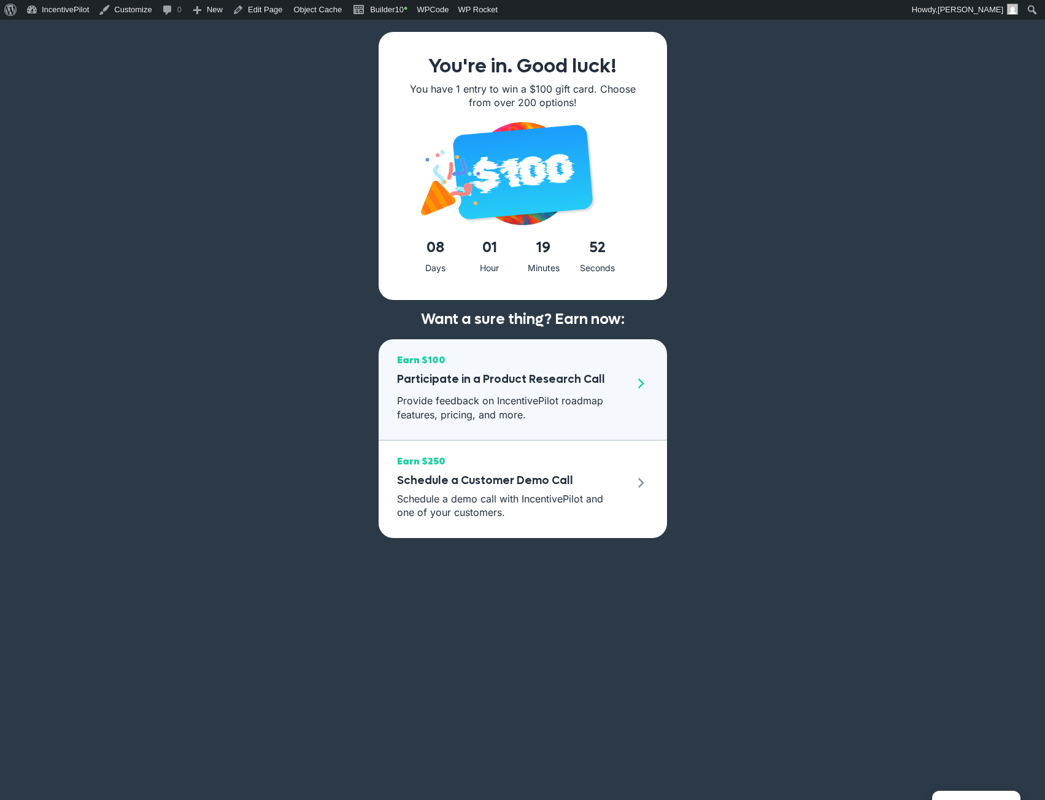
click at [635, 402] on div "Earn $100 Participate in a Product Research Call Provide feedback on IncentiveP…" at bounding box center [523, 387] width 252 height 70
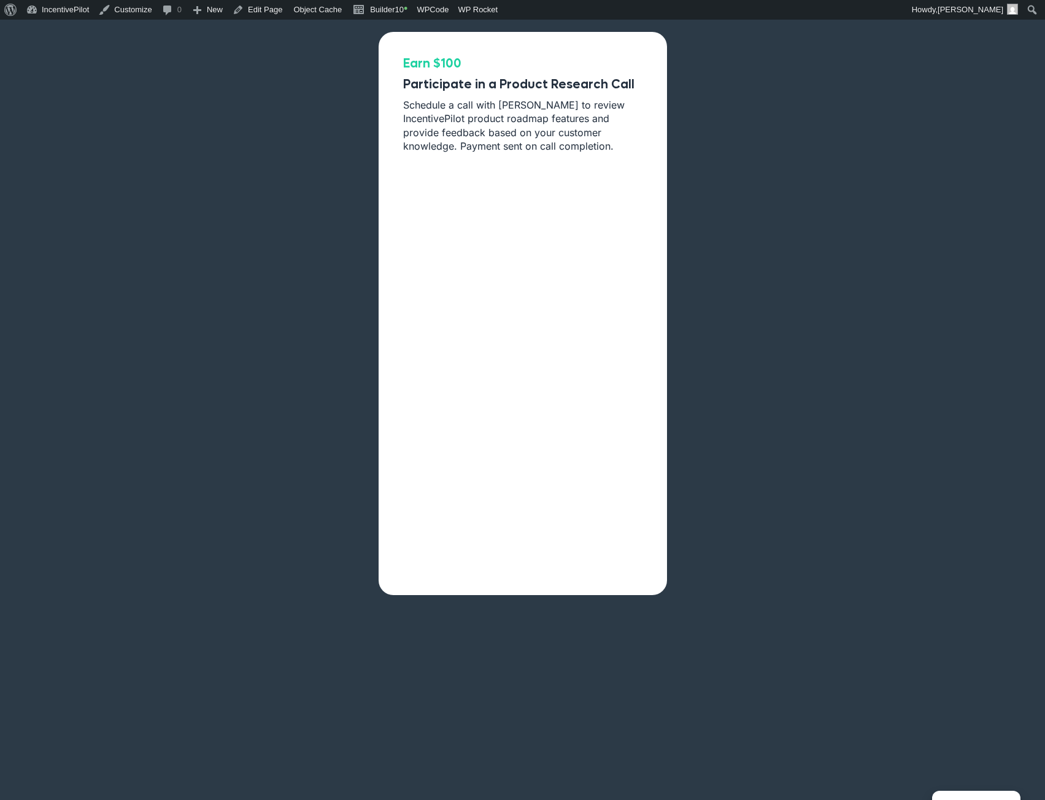
drag, startPoint x: 777, startPoint y: 400, endPoint x: 782, endPoint y: 409, distance: 9.9
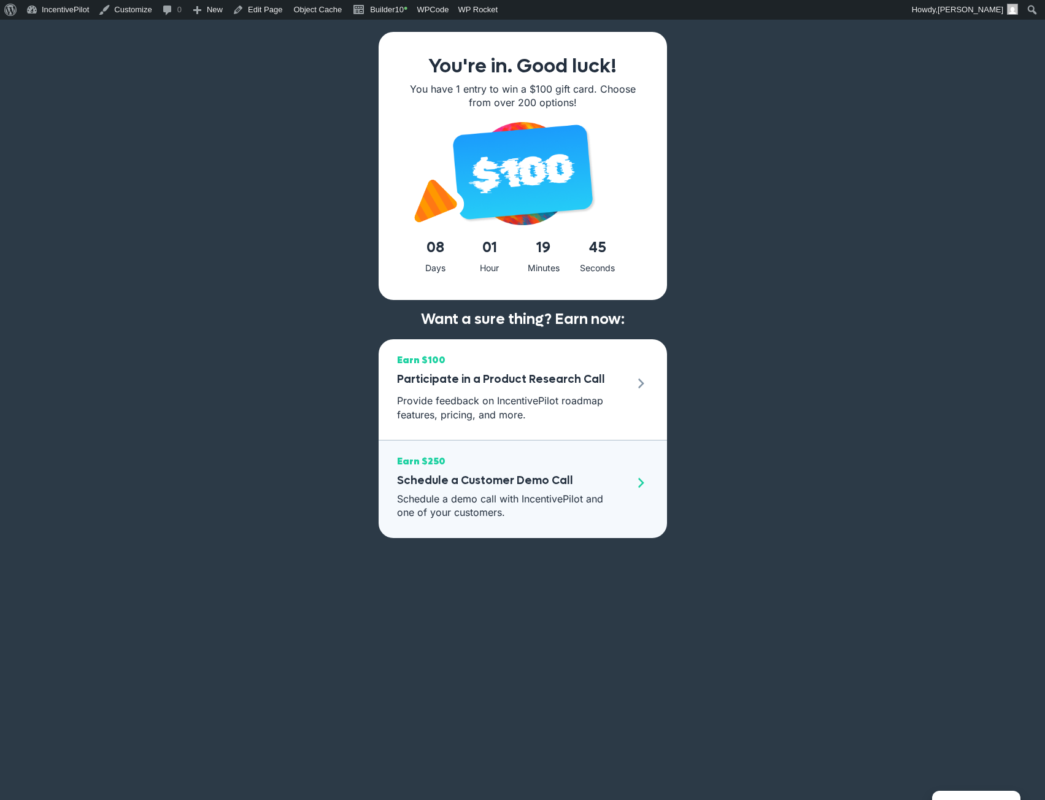
click at [630, 468] on div "Earn $250 Schedule a Customer Demo Call Schedule a demo call with IncentivePilo…" at bounding box center [523, 486] width 252 height 67
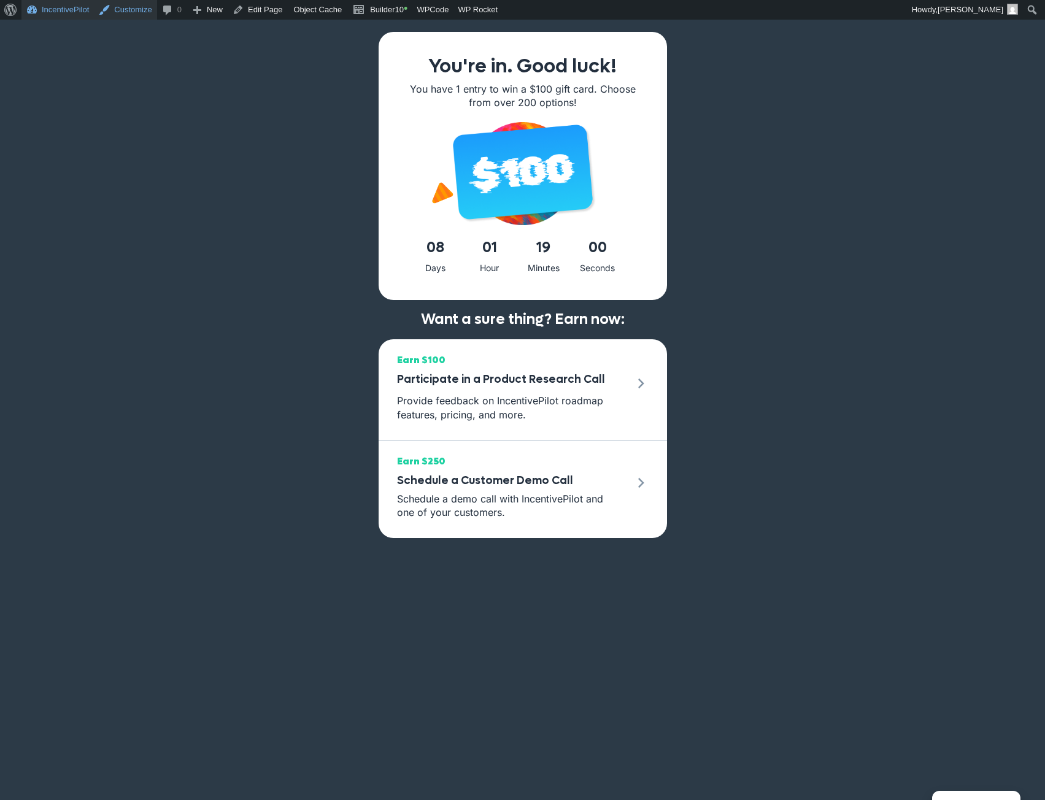
drag, startPoint x: 57, startPoint y: 12, endPoint x: 98, endPoint y: 1, distance: 42.6
click at [57, 12] on link "IncentivePilot" at bounding box center [57, 10] width 72 height 20
click at [64, 10] on link "IncentivePilot" at bounding box center [57, 10] width 72 height 20
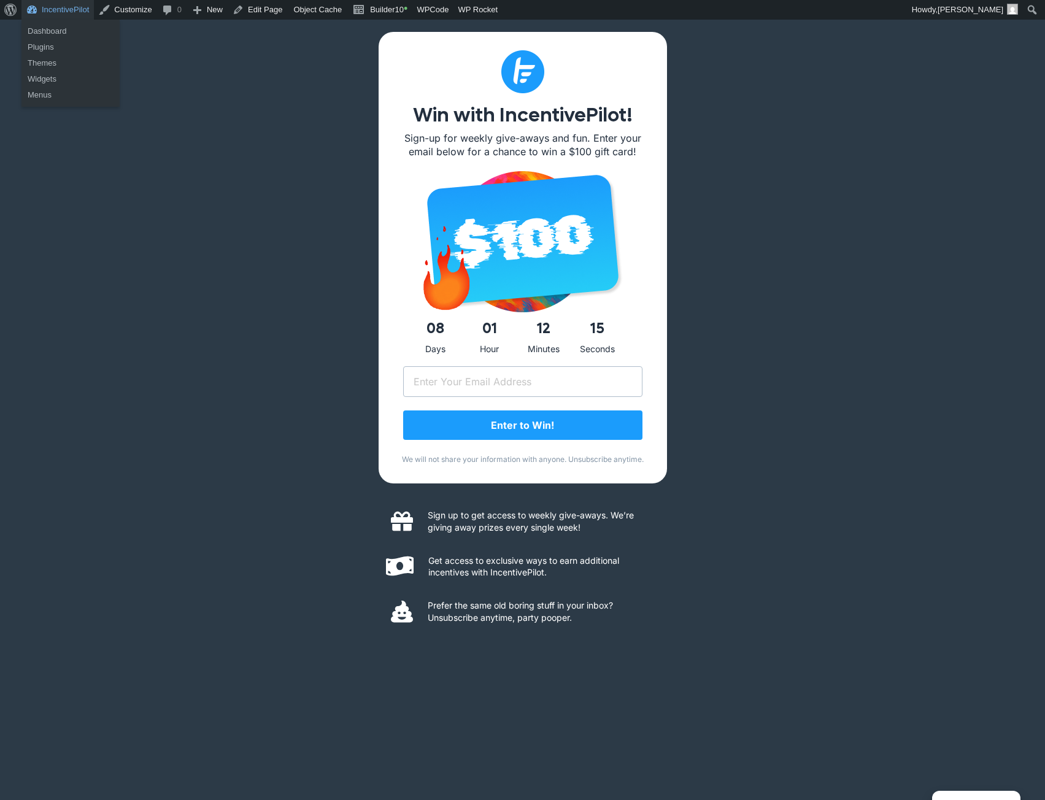
click at [53, 13] on link "IncentivePilot" at bounding box center [57, 10] width 72 height 20
